Goal: Task Accomplishment & Management: Manage account settings

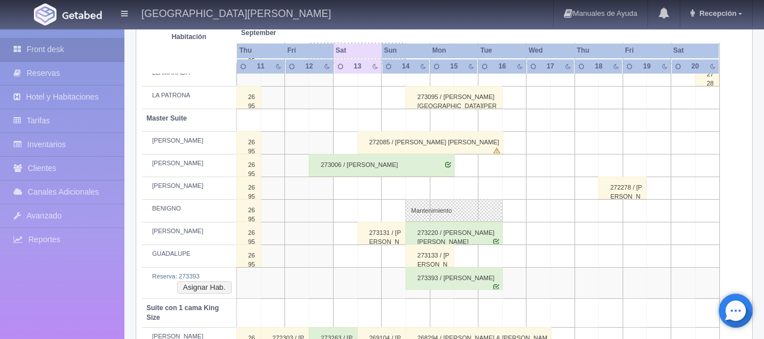
scroll to position [388, 0]
click at [427, 276] on div "273393 / [PERSON_NAME]" at bounding box center [453, 278] width 97 height 23
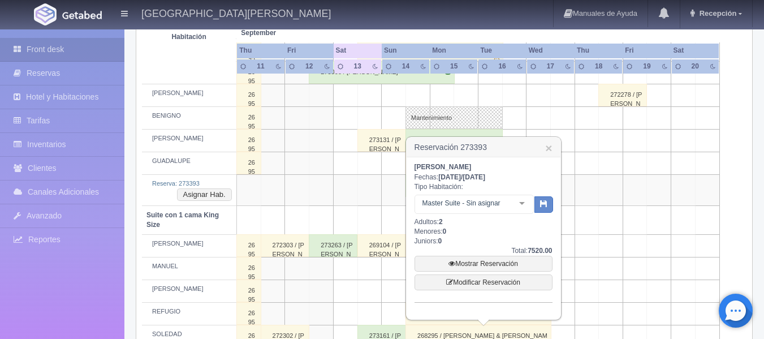
scroll to position [501, 0]
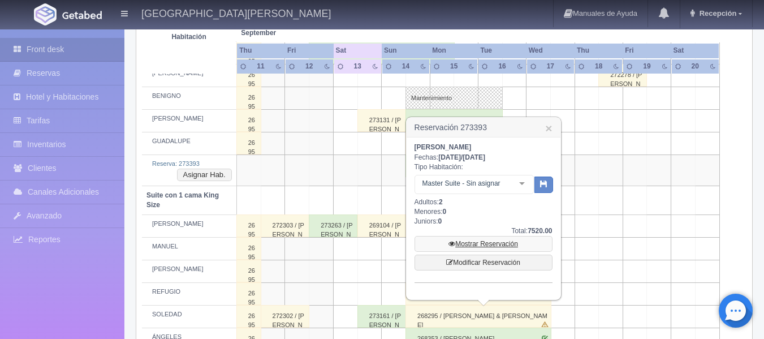
click at [452, 246] on icon at bounding box center [451, 243] width 7 height 7
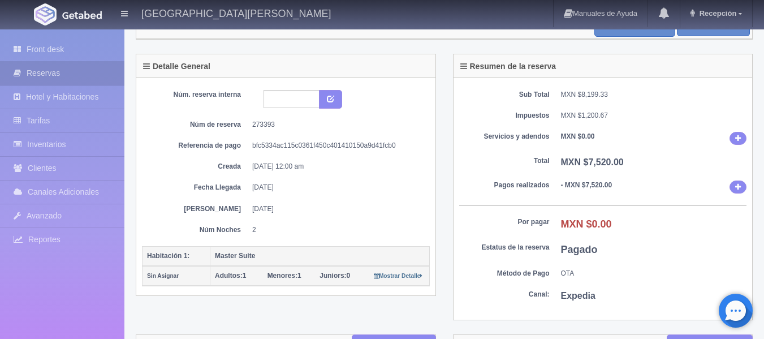
scroll to position [57, 0]
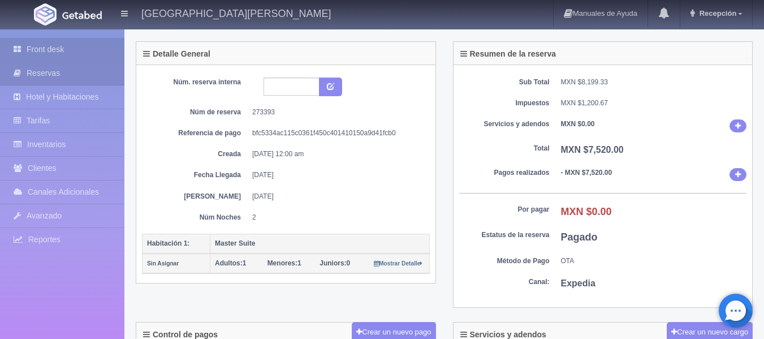
click at [81, 54] on link "Front desk" at bounding box center [62, 49] width 124 height 23
click at [90, 47] on link "Front desk" at bounding box center [62, 49] width 124 height 23
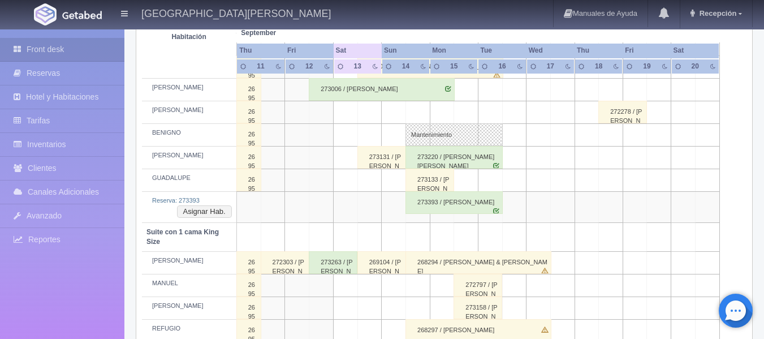
scroll to position [444, 0]
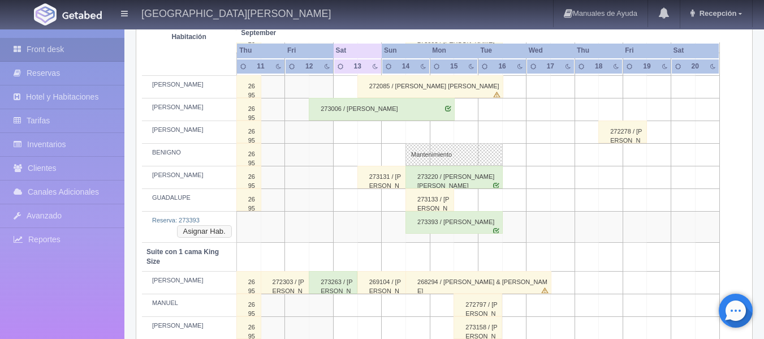
click at [207, 235] on button "Asignar Hab." at bounding box center [204, 231] width 55 height 12
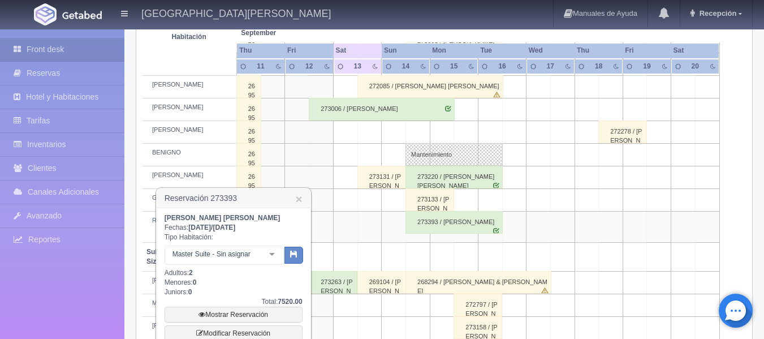
click at [265, 257] on div "Master Suite - Sin asignar No elements found. Consider changing the search quer…" at bounding box center [223, 256] width 119 height 23
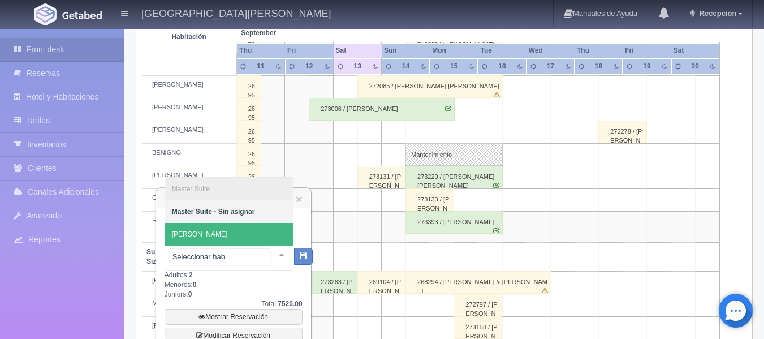
click at [245, 242] on span "[PERSON_NAME]" at bounding box center [229, 234] width 128 height 23
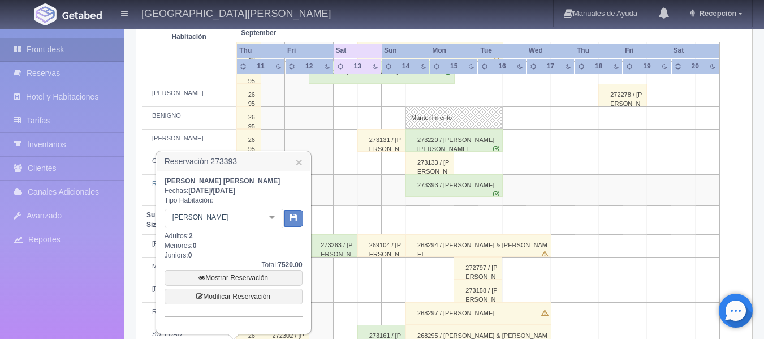
scroll to position [501, 0]
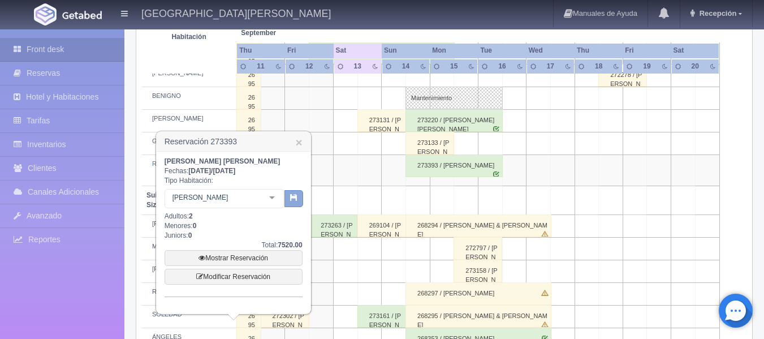
click at [290, 200] on icon "button" at bounding box center [293, 196] width 7 height 7
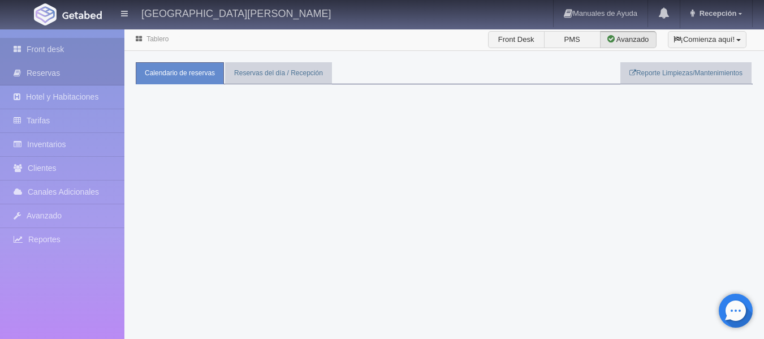
click at [76, 49] on link "Front desk" at bounding box center [62, 49] width 124 height 23
click at [121, 53] on link "Front desk" at bounding box center [62, 49] width 124 height 23
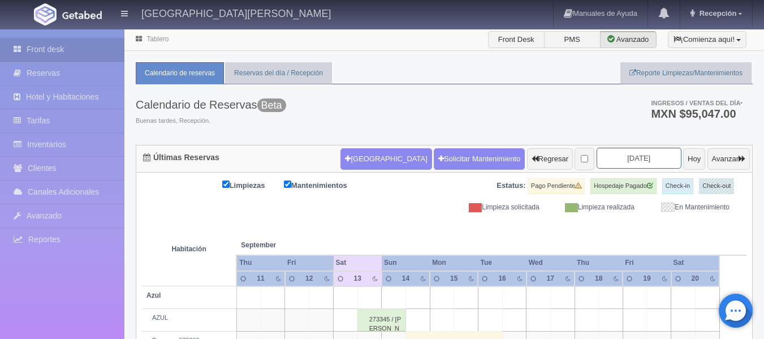
click at [629, 158] on input "2025-09-13" at bounding box center [638, 158] width 85 height 21
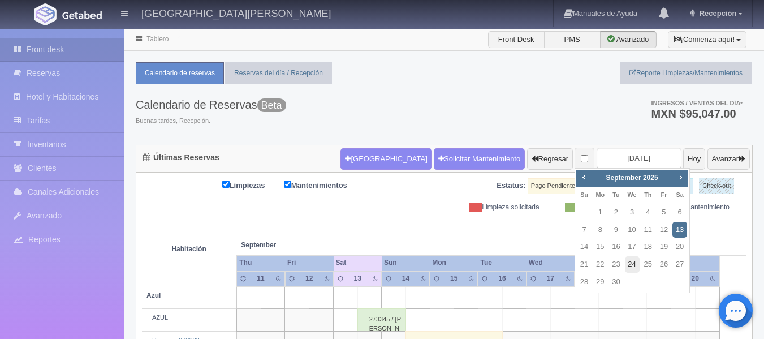
click at [627, 268] on link "24" at bounding box center [632, 264] width 15 height 16
type input "2025-09-24"
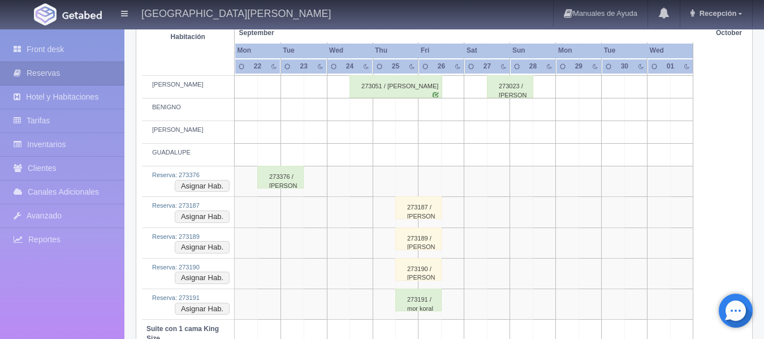
scroll to position [509, 0]
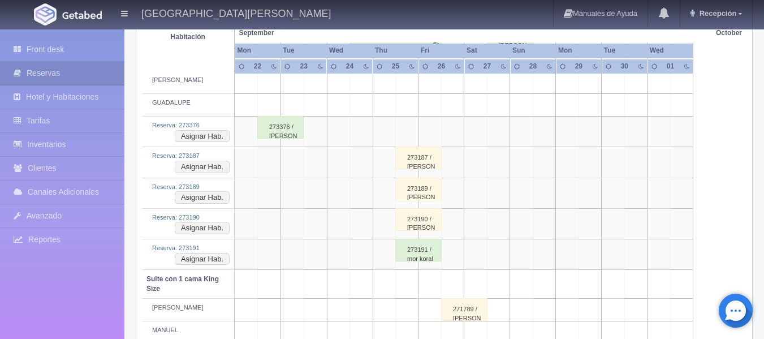
click at [426, 185] on div "273189 / [PERSON_NAME]" at bounding box center [418, 188] width 46 height 23
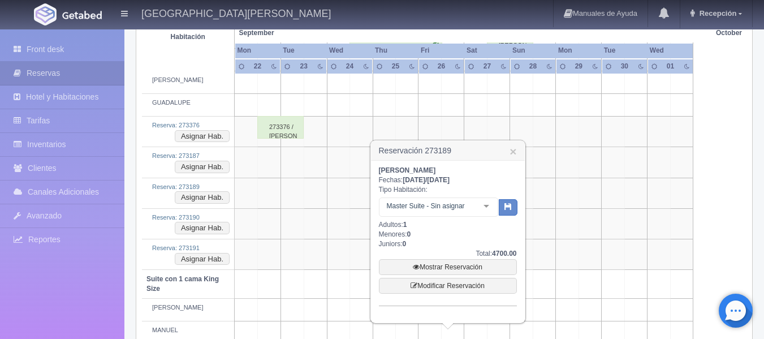
click at [509, 151] on h3 "Reservación 273189 ×" at bounding box center [448, 151] width 154 height 20
click at [516, 154] on link "×" at bounding box center [512, 151] width 7 height 12
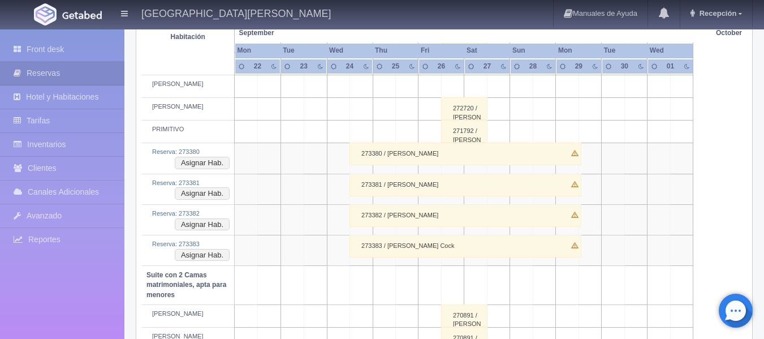
scroll to position [848, 0]
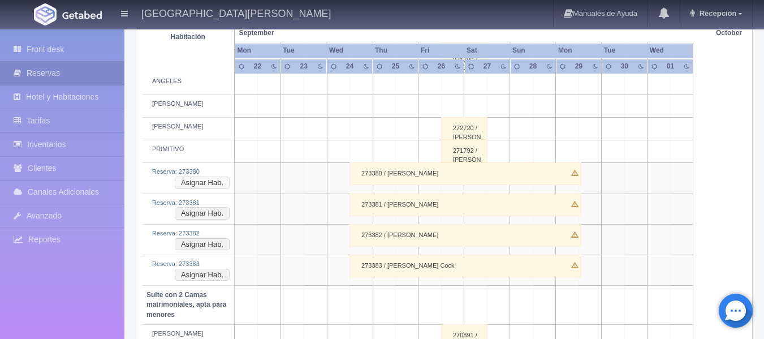
click at [219, 180] on button "Asignar Hab." at bounding box center [202, 182] width 55 height 12
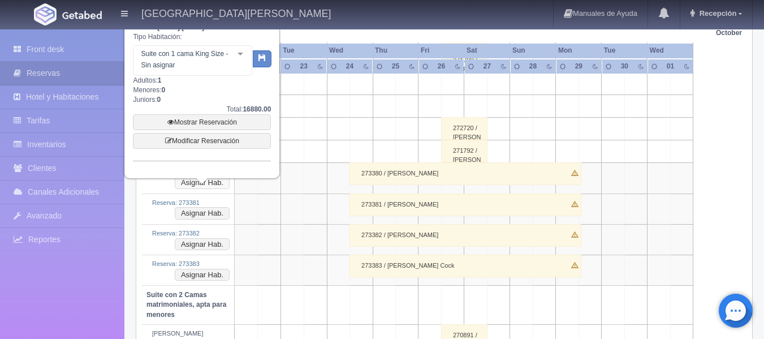
scroll to position [791, 0]
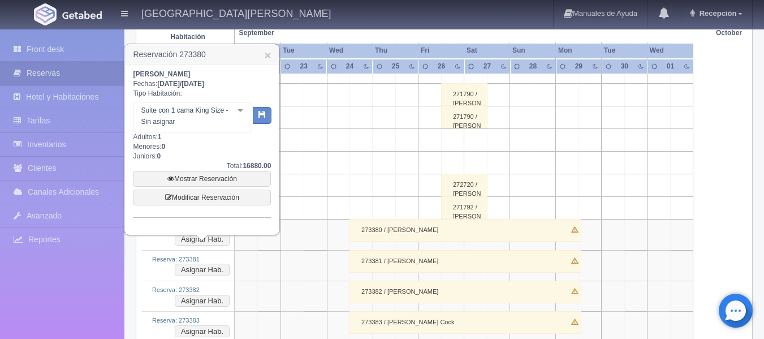
click at [235, 114] on div "Suite con 1 cama King Size - Sin asignar Suite con 1 cama King Size Suite con 1…" at bounding box center [192, 117] width 119 height 31
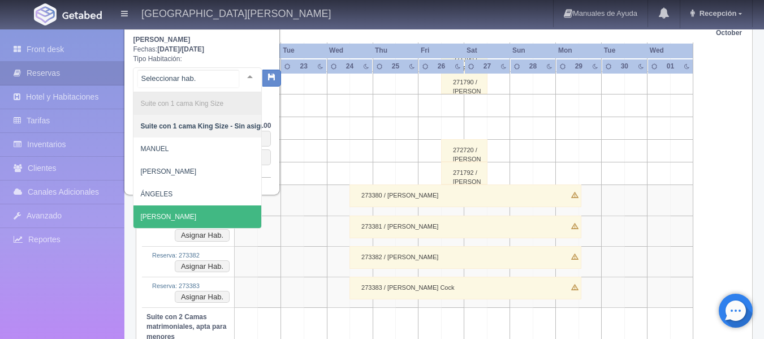
scroll to position [735, 0]
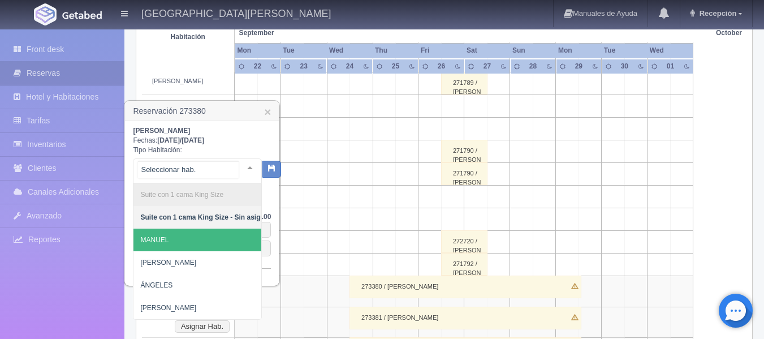
click at [186, 239] on span "MANUEL" at bounding box center [205, 239] width 144 height 23
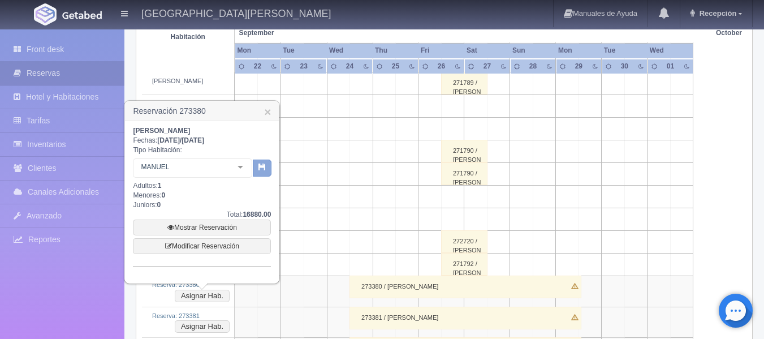
click at [261, 170] on icon "button" at bounding box center [261, 166] width 7 height 7
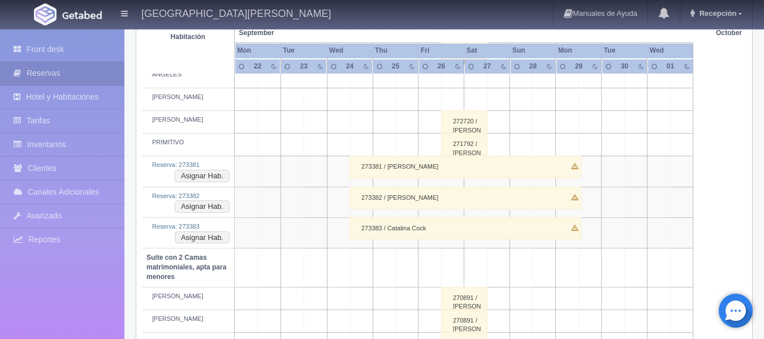
scroll to position [848, 0]
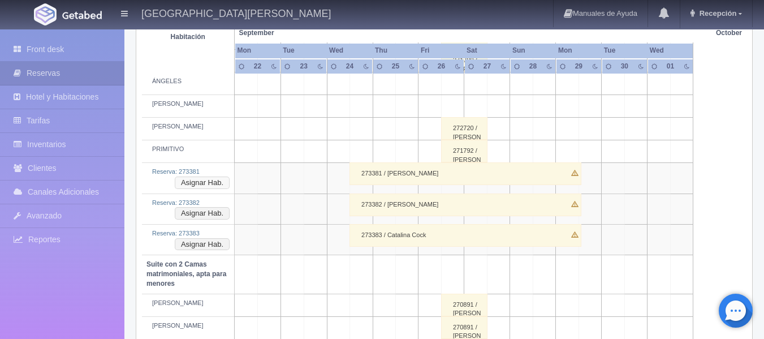
click at [219, 182] on button "Asignar Hab." at bounding box center [202, 182] width 55 height 12
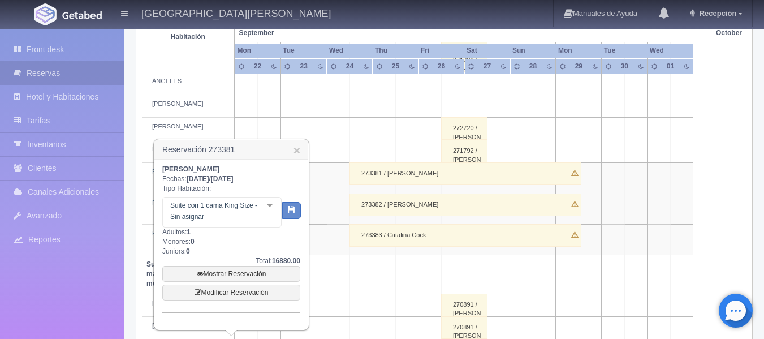
click at [265, 205] on div "Suite con 1 cama King Size - Sin asignar No elements found. Consider changing t…" at bounding box center [221, 212] width 119 height 31
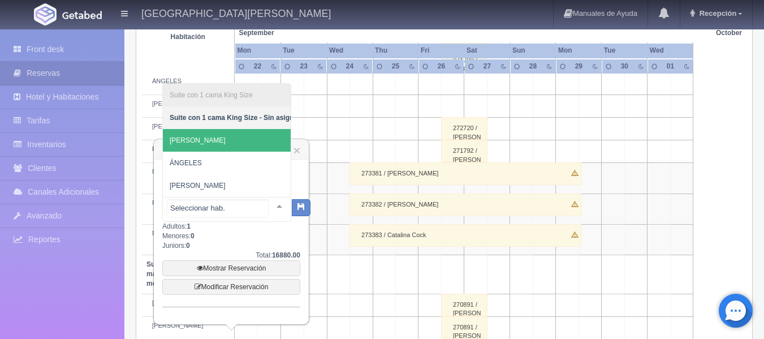
click at [222, 129] on span "[PERSON_NAME]" at bounding box center [235, 140] width 144 height 23
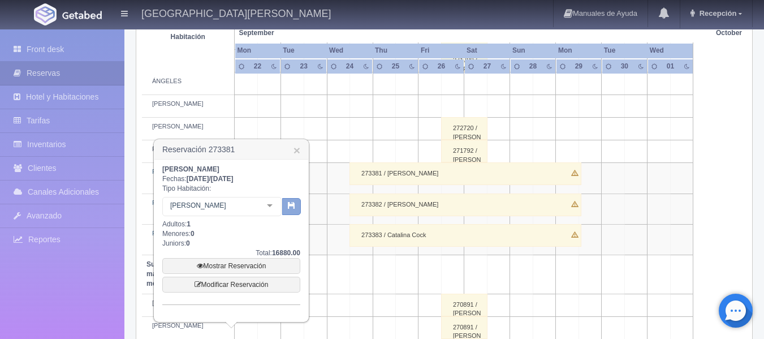
click at [294, 212] on button "button" at bounding box center [291, 206] width 19 height 17
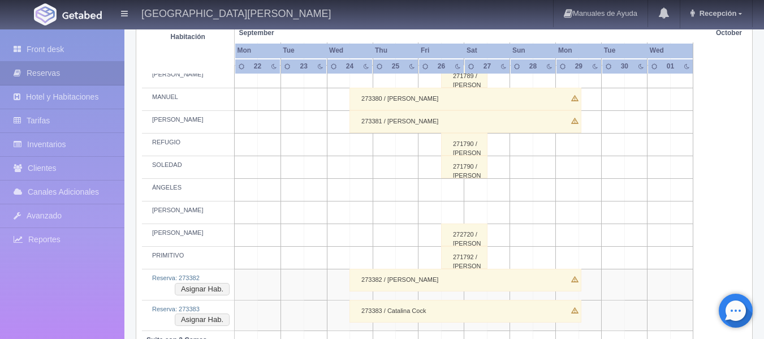
scroll to position [791, 0]
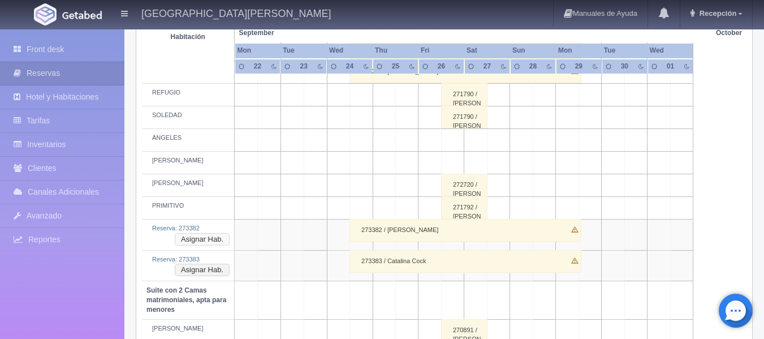
click at [228, 237] on button "Asignar Hab." at bounding box center [202, 239] width 55 height 12
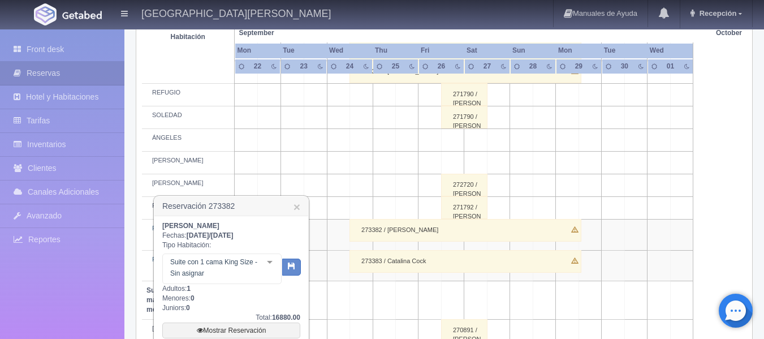
click at [253, 253] on div "Suite con 1 cama King Size - Sin asignar" at bounding box center [221, 268] width 119 height 31
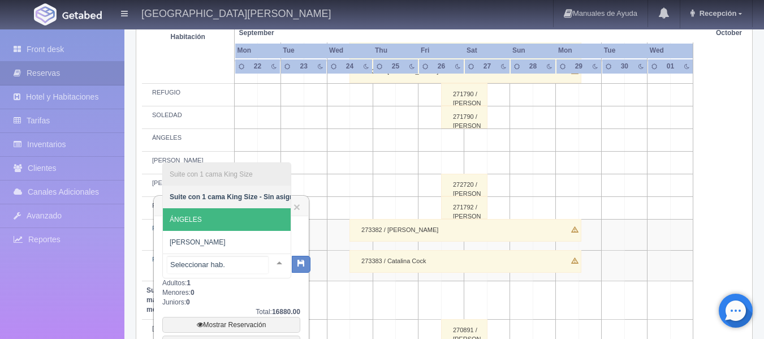
click at [215, 211] on span "ÁNGELES" at bounding box center [235, 219] width 144 height 23
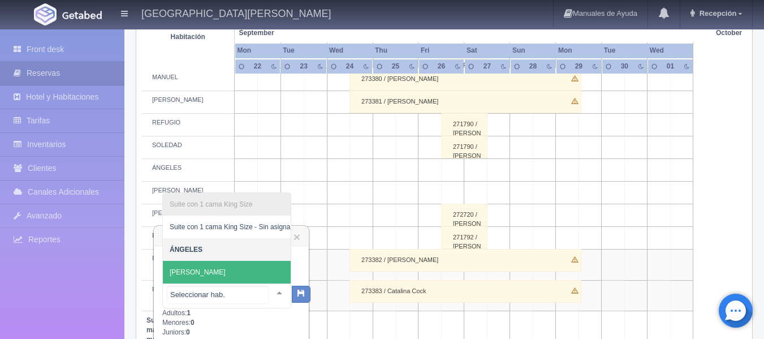
scroll to position [735, 0]
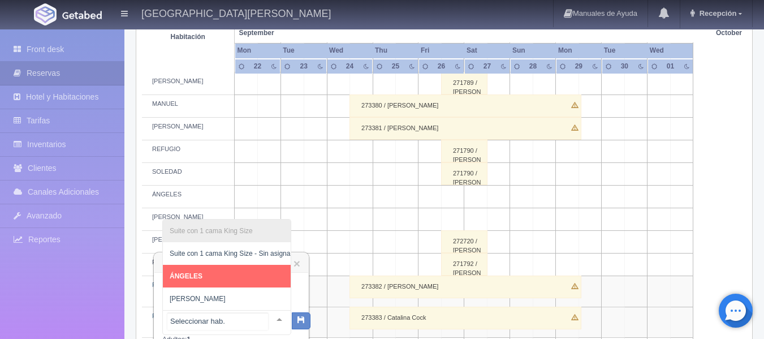
click at [219, 265] on span "ÁNGELES" at bounding box center [231, 276] width 136 height 23
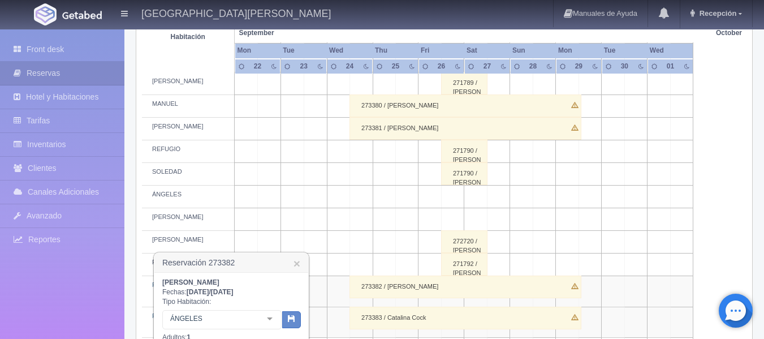
scroll to position [848, 0]
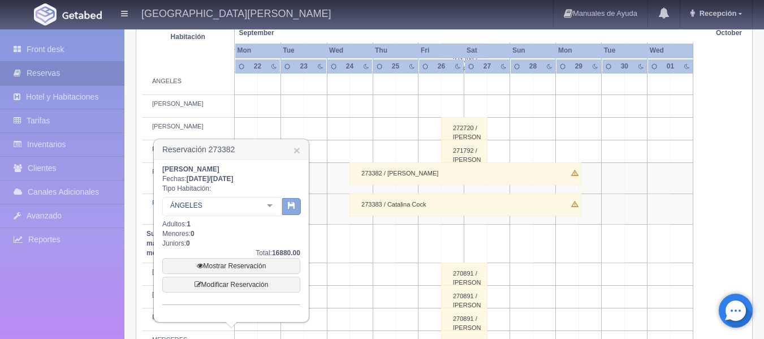
click at [296, 206] on button "button" at bounding box center [291, 206] width 19 height 17
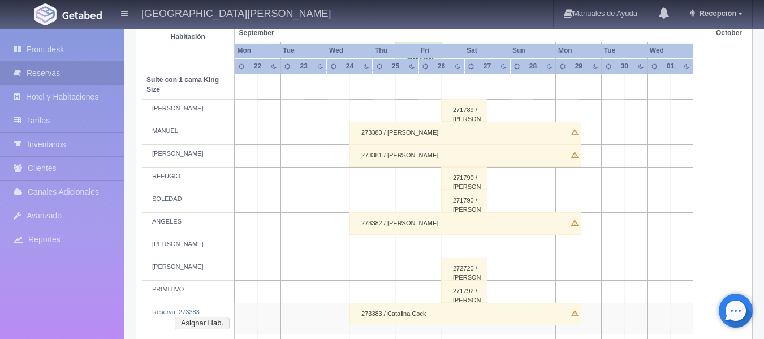
scroll to position [735, 0]
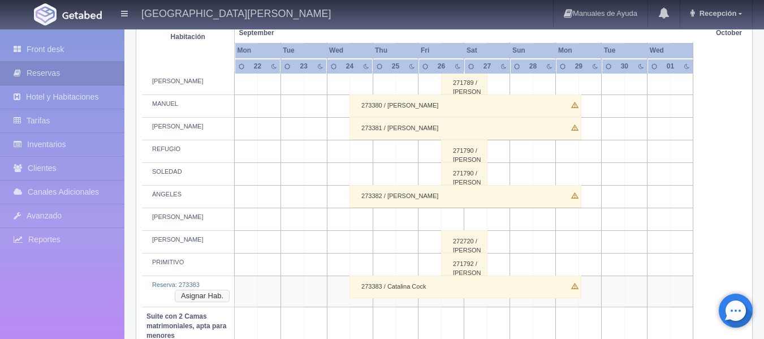
click at [195, 296] on button "Asignar Hab." at bounding box center [202, 295] width 55 height 12
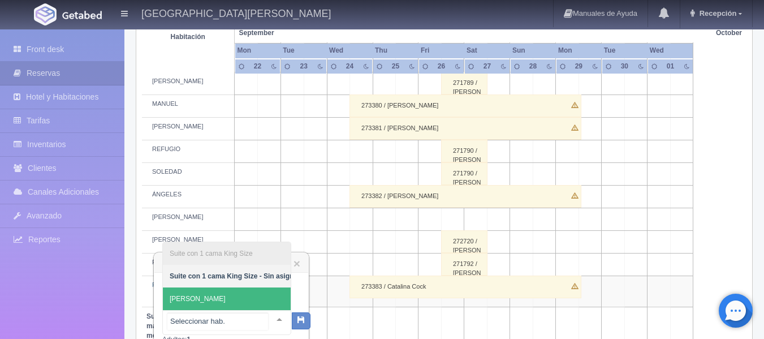
click at [228, 292] on span "HUMBERTO" at bounding box center [235, 298] width 144 height 23
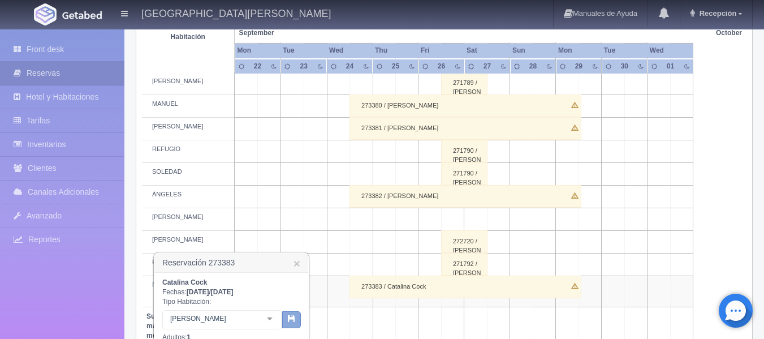
click at [289, 320] on icon "button" at bounding box center [291, 317] width 7 height 7
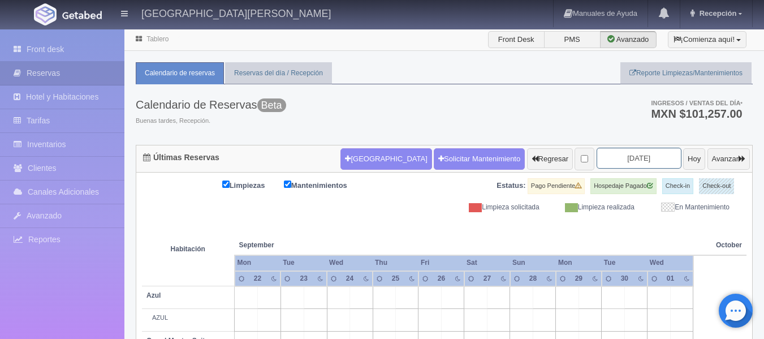
drag, startPoint x: 642, startPoint y: 155, endPoint x: 642, endPoint y: 148, distance: 7.4
click at [642, 154] on input "[DATE]" at bounding box center [638, 158] width 85 height 21
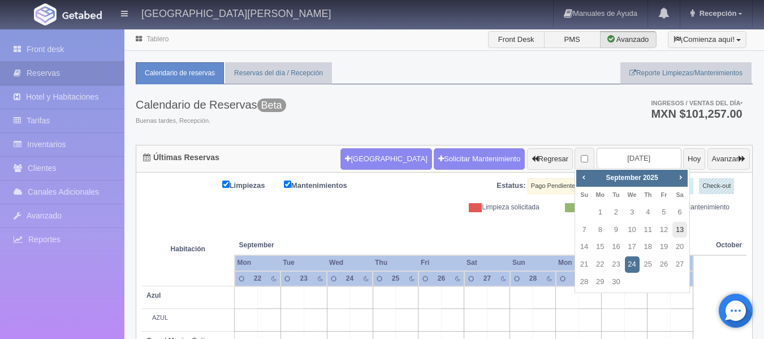
click at [678, 227] on link "13" at bounding box center [679, 230] width 15 height 16
type input "[DATE]"
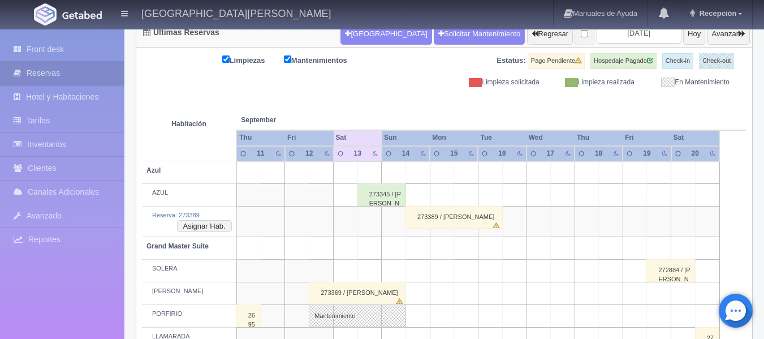
scroll to position [57, 0]
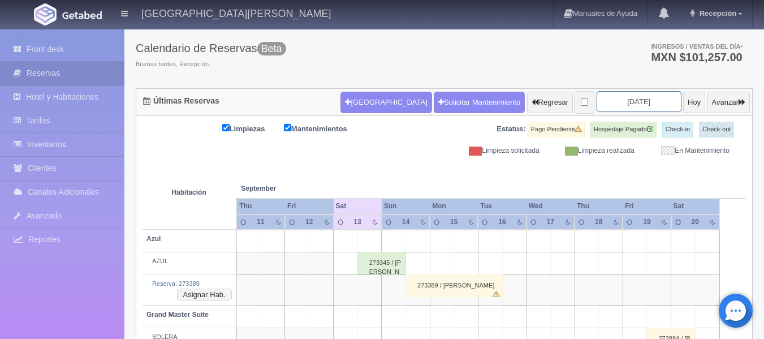
click at [596, 97] on input "[DATE]" at bounding box center [638, 101] width 85 height 21
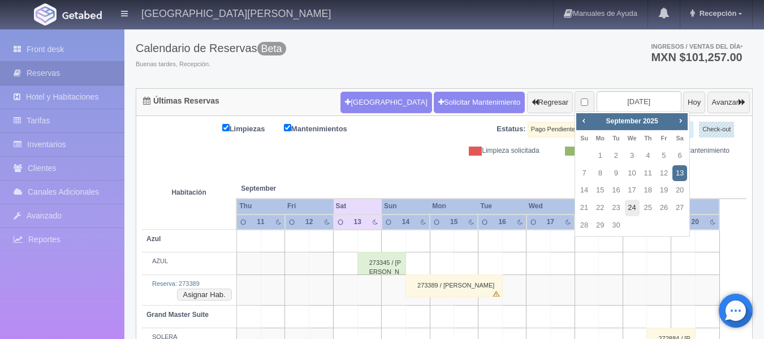
click at [633, 205] on link "24" at bounding box center [632, 208] width 15 height 16
type input "[DATE]"
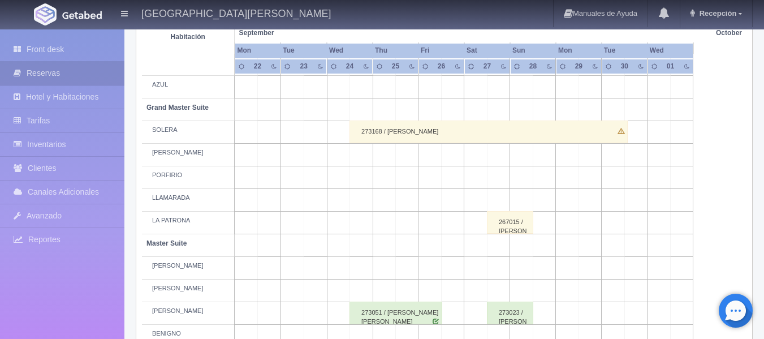
scroll to position [57, 0]
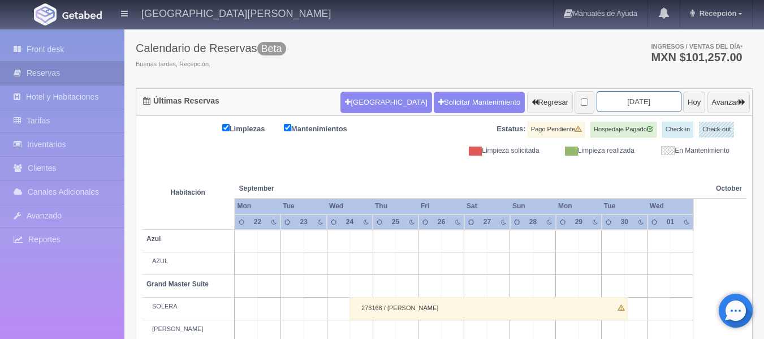
click at [619, 92] on input "[DATE]" at bounding box center [638, 101] width 85 height 21
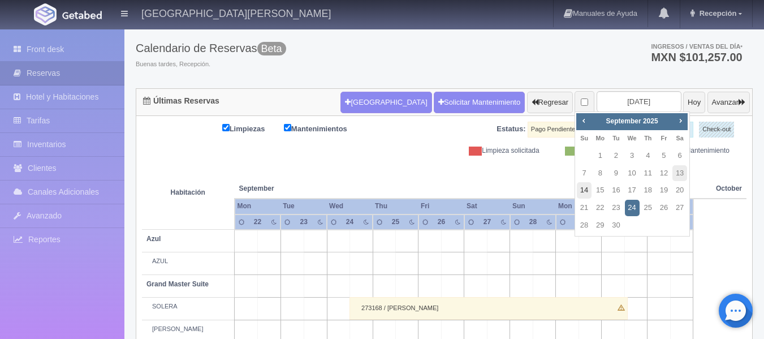
click at [587, 188] on link "14" at bounding box center [584, 190] width 15 height 16
type input "[DATE]"
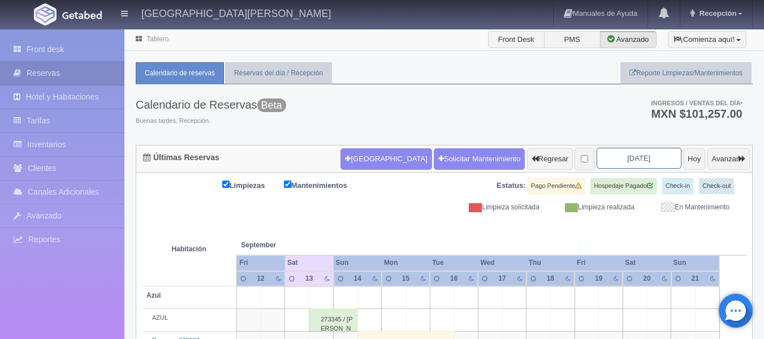
click at [596, 150] on input "[DATE]" at bounding box center [638, 158] width 85 height 21
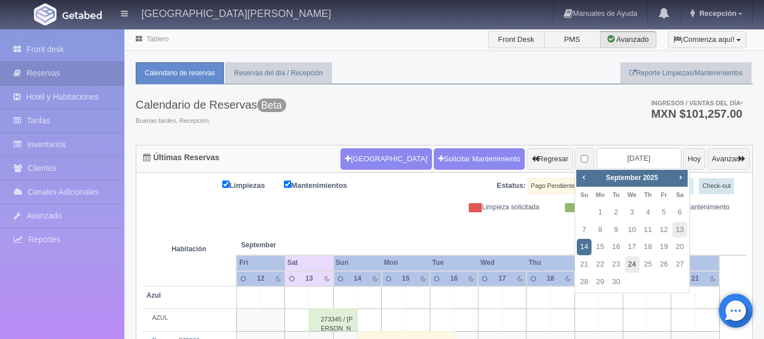
click at [628, 260] on link "24" at bounding box center [632, 264] width 15 height 16
type input "[DATE]"
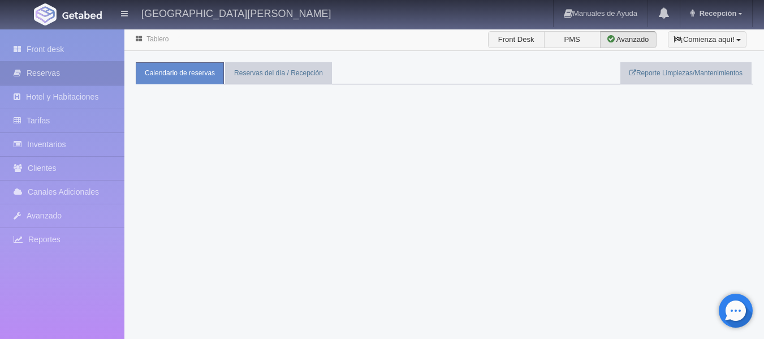
click at [440, 210] on div "Tablero Front Desk PMS Avanzado ¡Comienza aquí! Habitaciones y Reservas Limpiez…" at bounding box center [443, 197] width 639 height 339
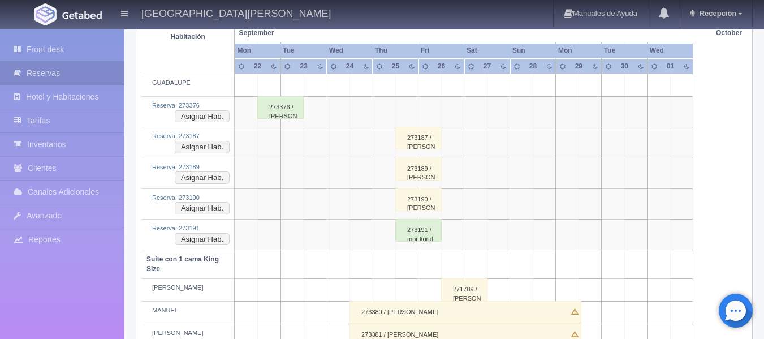
scroll to position [509, 0]
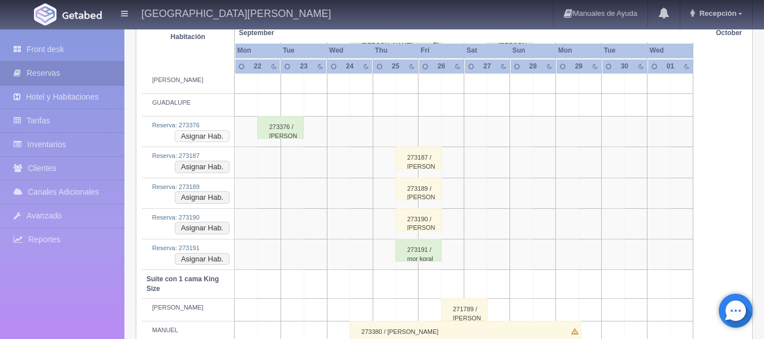
click at [216, 134] on button "Asignar Hab." at bounding box center [202, 136] width 55 height 12
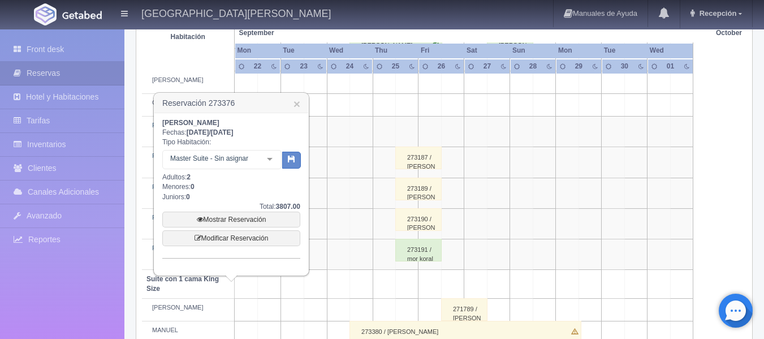
click at [263, 163] on div "Master Suite - Sin asignar Master Suite Master Suite - Sin asignar LAURA PABLO …" at bounding box center [221, 161] width 119 height 23
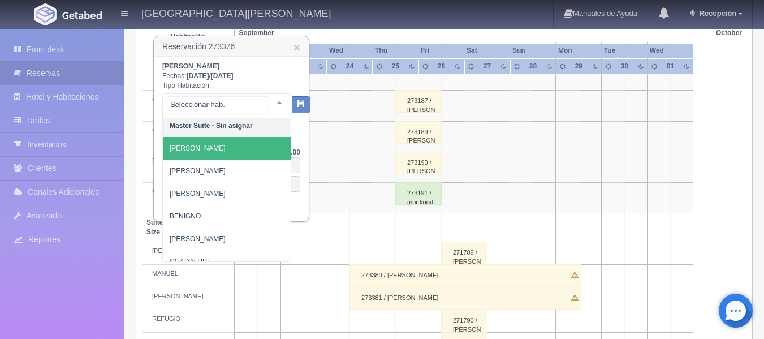
scroll to position [38, 0]
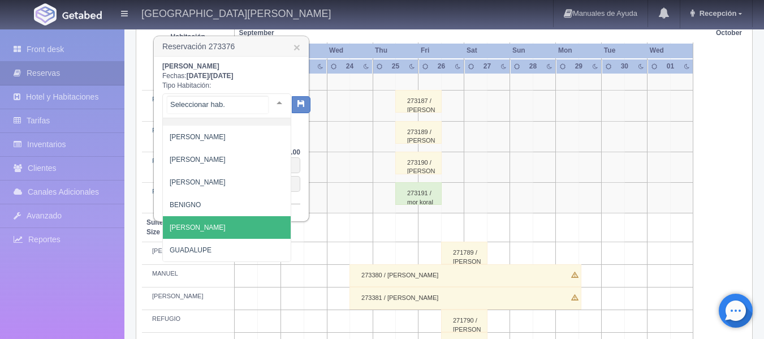
click at [214, 222] on span "[PERSON_NAME]" at bounding box center [227, 227] width 128 height 23
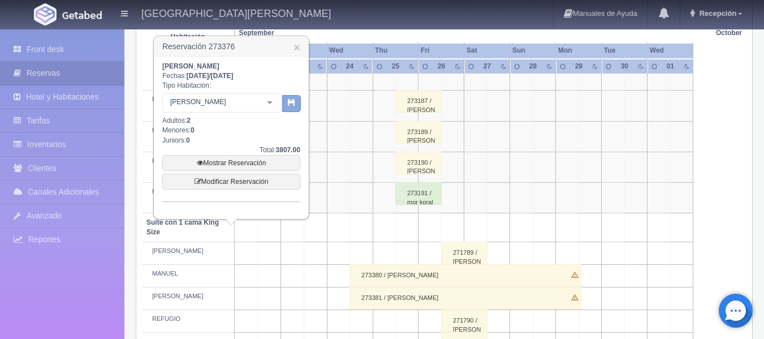
click at [296, 110] on button "button" at bounding box center [291, 103] width 19 height 17
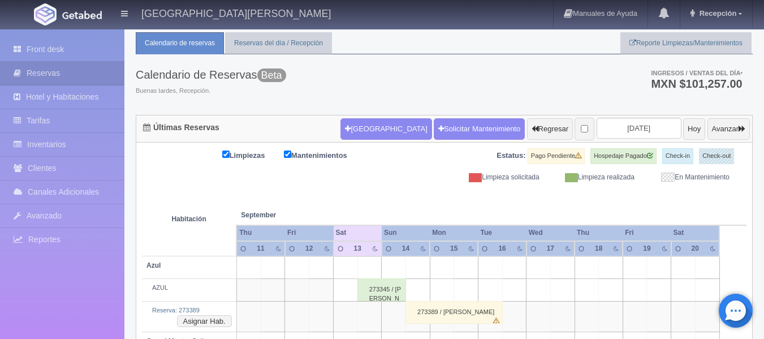
scroll to position [28, 0]
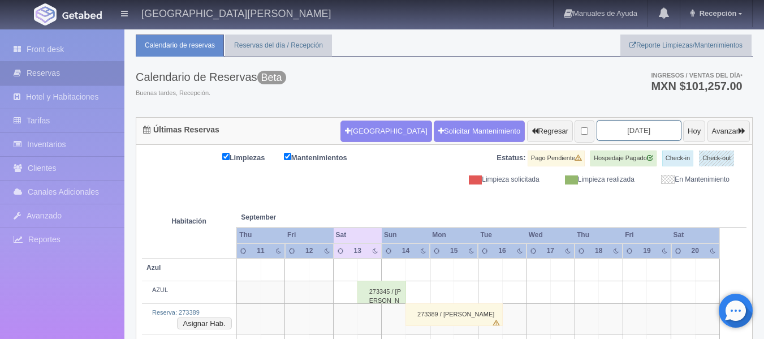
click at [634, 129] on input "[DATE]" at bounding box center [638, 130] width 85 height 21
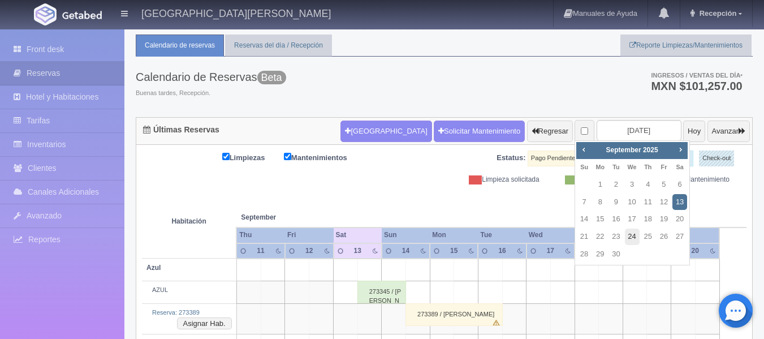
click at [638, 240] on link "24" at bounding box center [632, 236] width 15 height 16
type input "[DATE]"
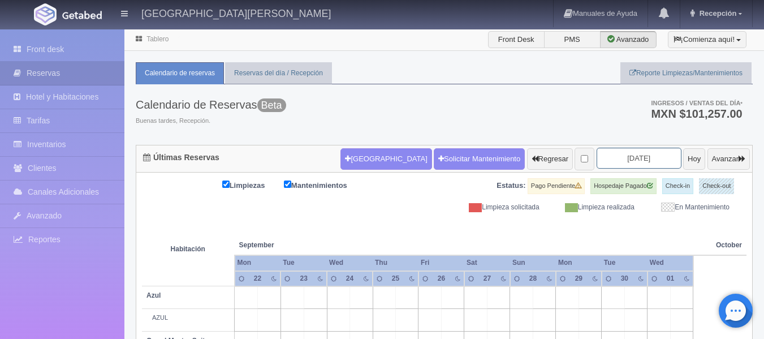
click at [622, 150] on input "[DATE]" at bounding box center [638, 158] width 85 height 21
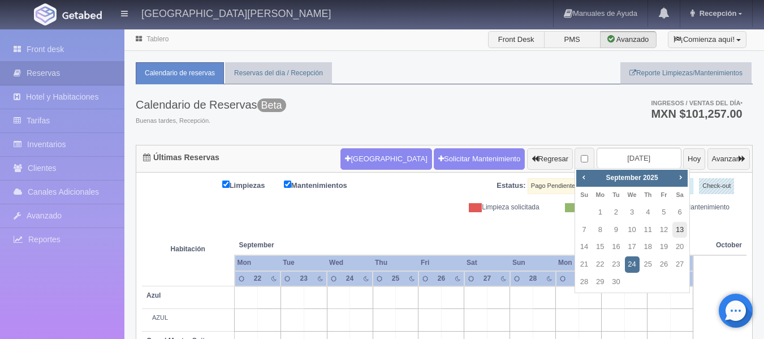
click at [677, 234] on link "13" at bounding box center [679, 230] width 15 height 16
type input "[DATE]"
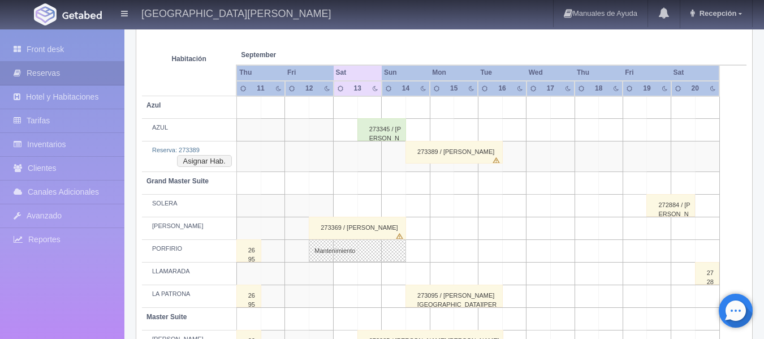
scroll to position [170, 0]
